Goal: Task Accomplishment & Management: Complete application form

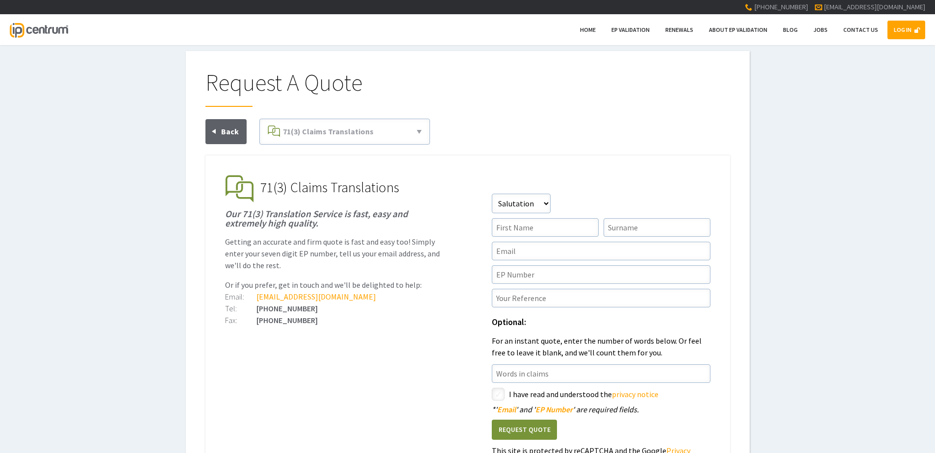
type input"] "[EMAIL_ADDRESS][DOMAIN_NAME]"
click at [854, 70] on div "Request A Quote EP Validation & Unitary Effect 71(3) Claims Translations Unitar…" at bounding box center [467, 278] width 935 height 455
click at [897, 31] on link "LOG IN" at bounding box center [906, 30] width 38 height 19
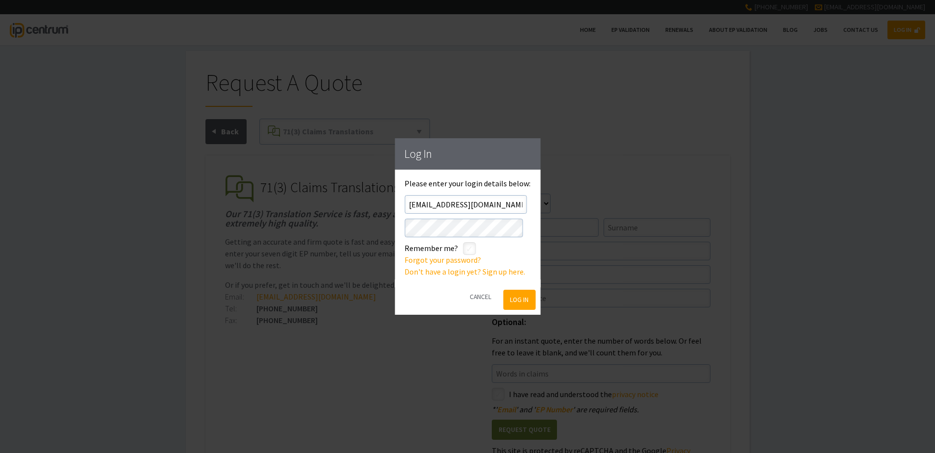
click at [472, 250] on input"] "checkbox" at bounding box center [471, 250] width 12 height 12
checkbox input"] "true"
click at [517, 299] on button "Log In" at bounding box center [519, 300] width 32 height 20
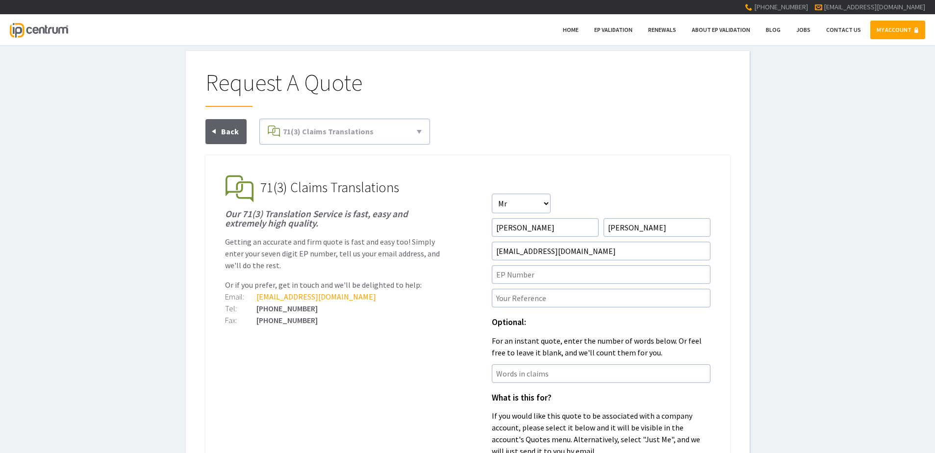
scroll to position [49, 0]
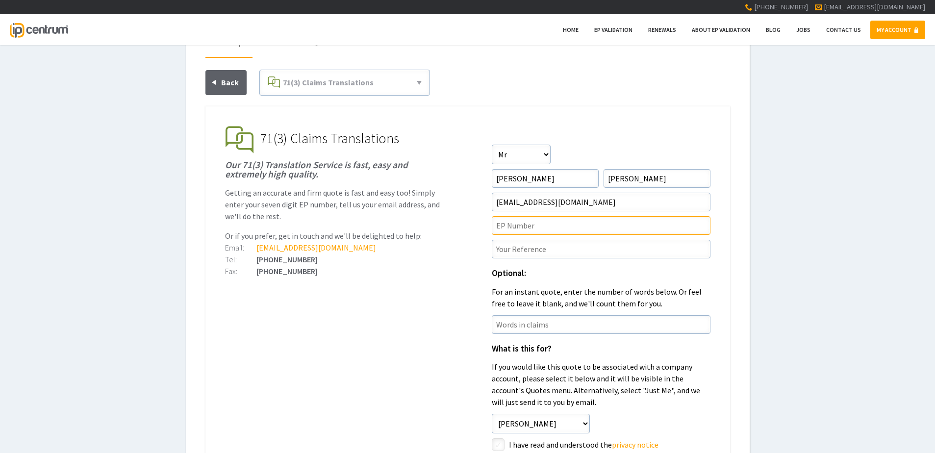
click at [580, 233] on input"] "text" at bounding box center [601, 225] width 219 height 19
click at [559, 228] on input"] "EP" at bounding box center [601, 225] width 219 height 19
paste input"] "4435575"
type input"] "EP4435575"
click at [614, 262] on form "Salutation Salutation Mr Mrs Miss Ms Dr Other First Name David Surname Clark Em…" at bounding box center [601, 331] width 219 height 373
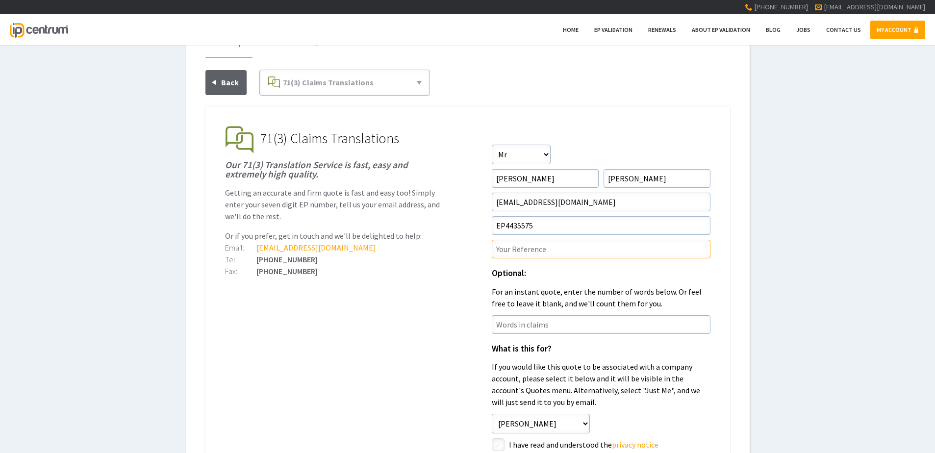
click at [606, 255] on input"] "text" at bounding box center [601, 249] width 219 height 19
paste input"] "P46687EPN1"
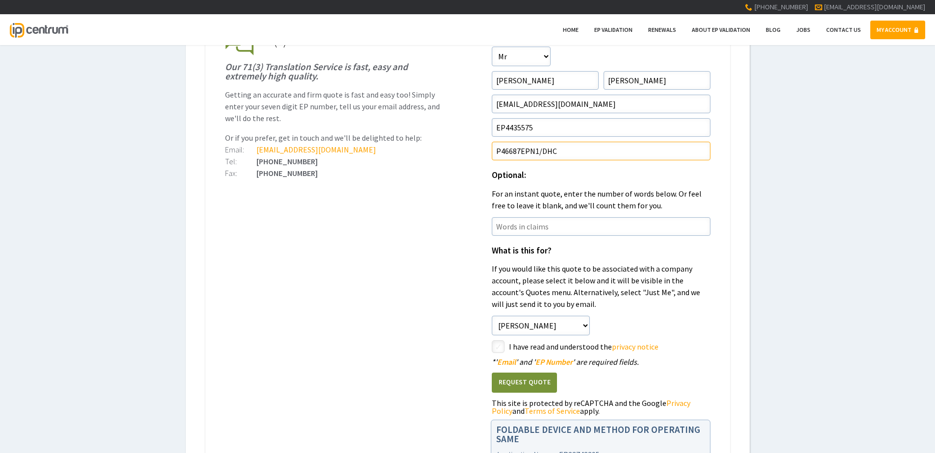
type input"] "P46687EPN1/DHC"
click at [385, 311] on ul "EP Validation & Unitary Effect IP Centrum makes European Patent Validation and …" at bounding box center [467, 270] width 524 height 524
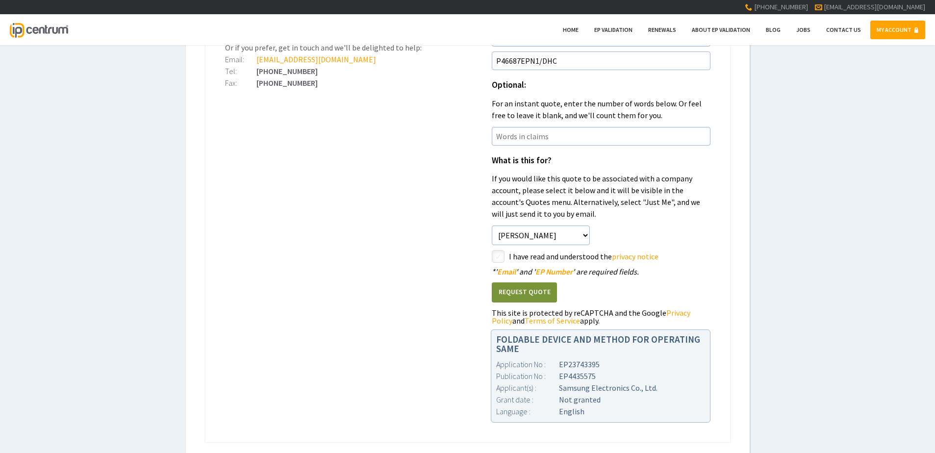
scroll to position [245, 0]
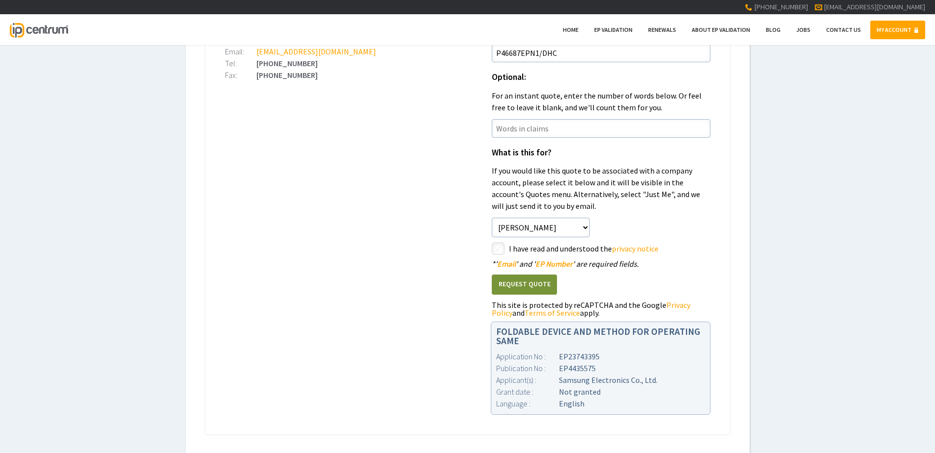
click at [496, 245] on input"] "checkbox" at bounding box center [500, 250] width 12 height 12
checkbox input"] "true"
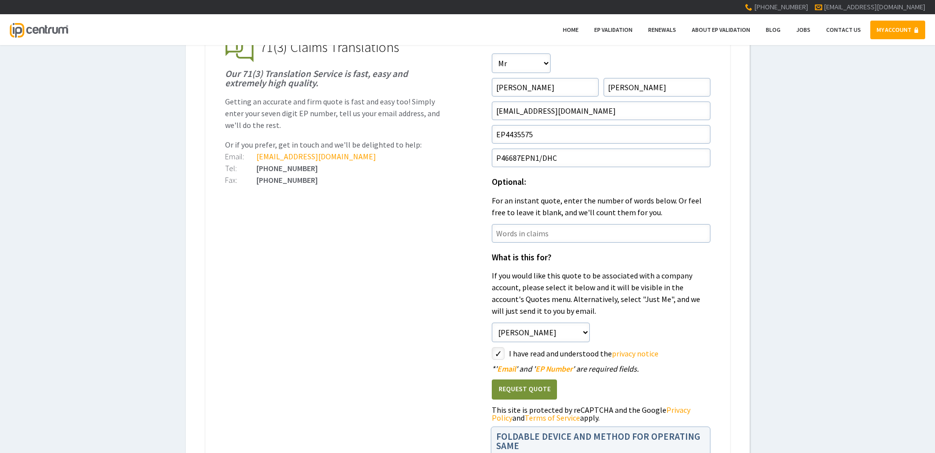
scroll to position [147, 0]
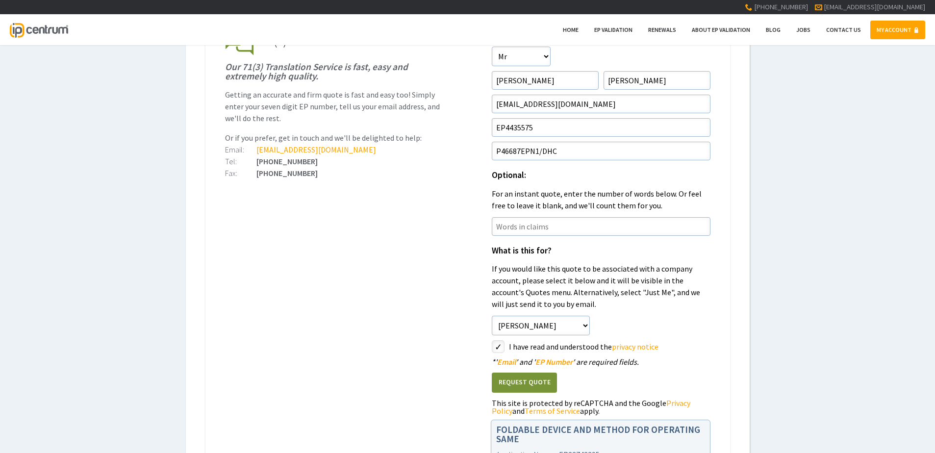
click at [544, 382] on button "Request Quote" at bounding box center [524, 383] width 65 height 20
